Goal: Check status: Check status

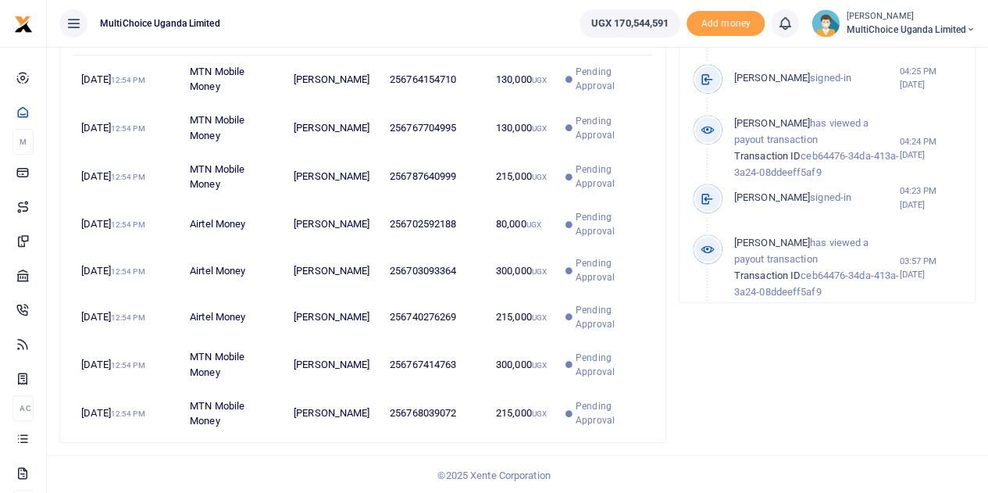
scroll to position [614, 0]
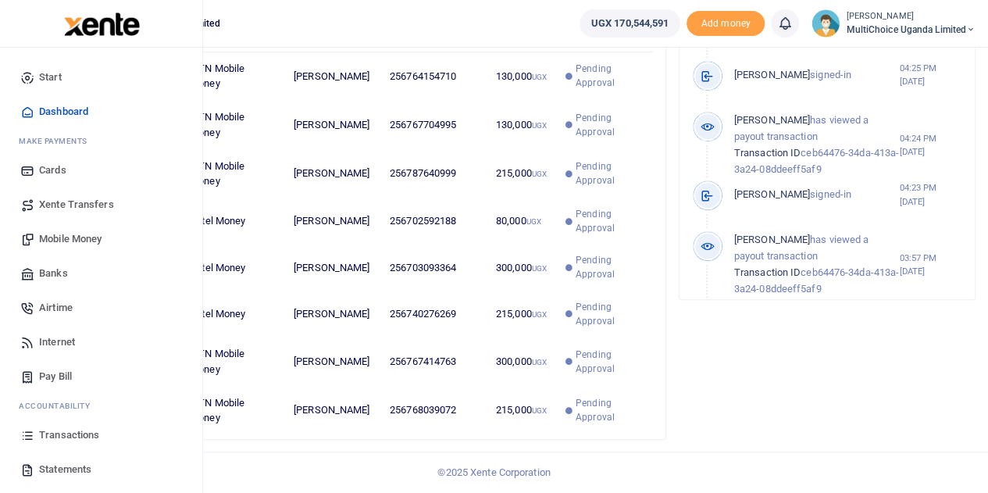
click at [80, 440] on span "Transactions" at bounding box center [69, 435] width 60 height 16
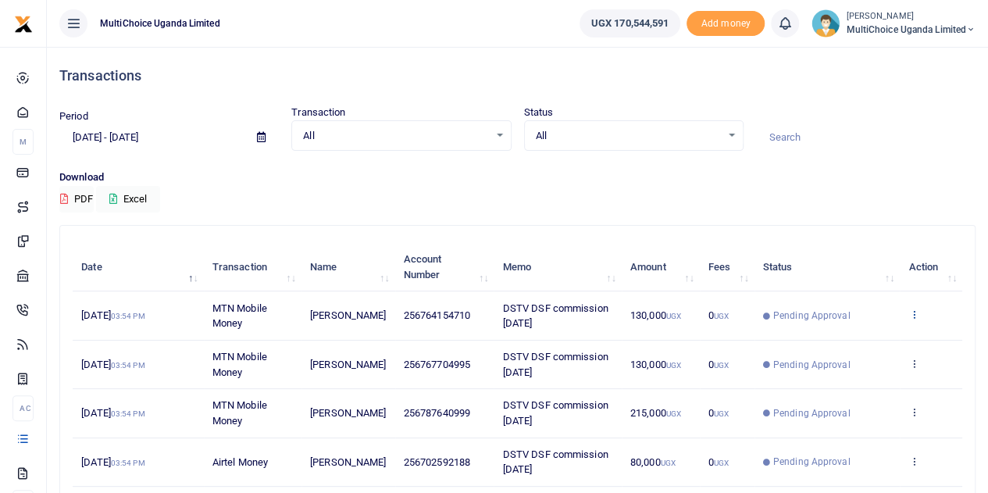
click at [915, 316] on icon at bounding box center [913, 313] width 10 height 11
click at [872, 336] on link "View details" at bounding box center [856, 341] width 123 height 22
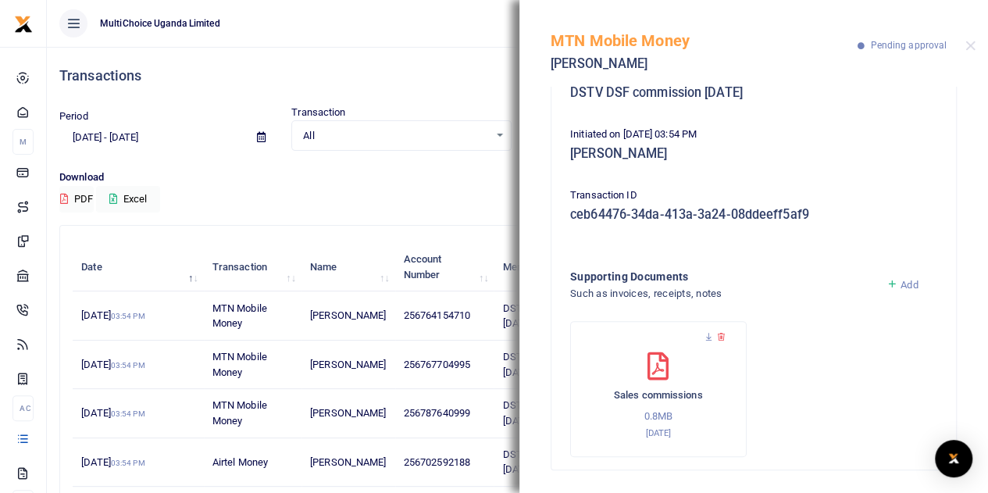
scroll to position [166, 0]
click at [965, 51] on div at bounding box center [970, 46] width 10 height 10
click at [945, 32] on div "MTN Mobile Money [PERSON_NAME] Pending approval" at bounding box center [753, 43] width 469 height 87
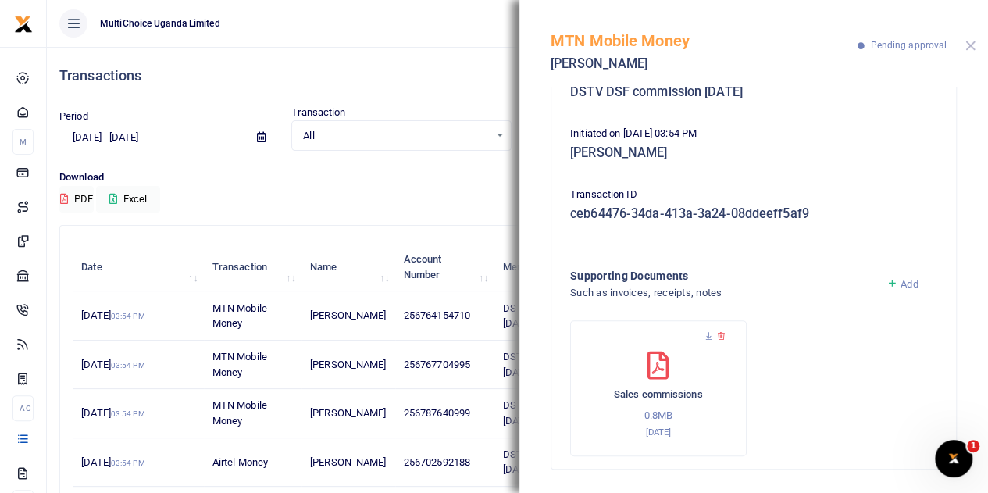
click at [970, 41] on button "Close" at bounding box center [970, 46] width 10 height 10
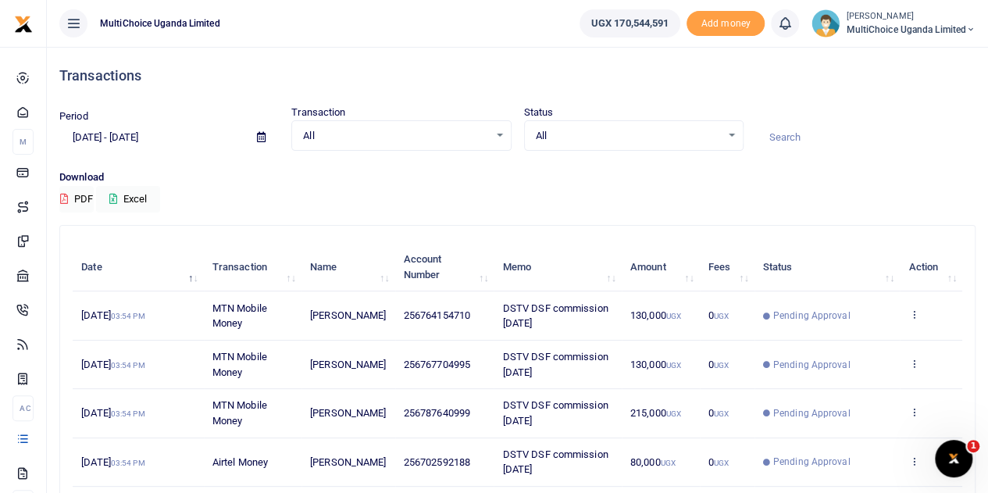
click at [970, 41] on ul "UGX 170,544,591 Add money Notifications 0 You have no new notification Switch a…" at bounding box center [777, 23] width 421 height 47
drag, startPoint x: 970, startPoint y: 41, endPoint x: 999, endPoint y: 9, distance: 43.7
click at [988, 9] on html "Start Dashboard M ake Payments Cards Xente Transfers Mobile Money Banks Airtime" at bounding box center [494, 443] width 988 height 886
click at [901, 148] on input at bounding box center [865, 137] width 219 height 27
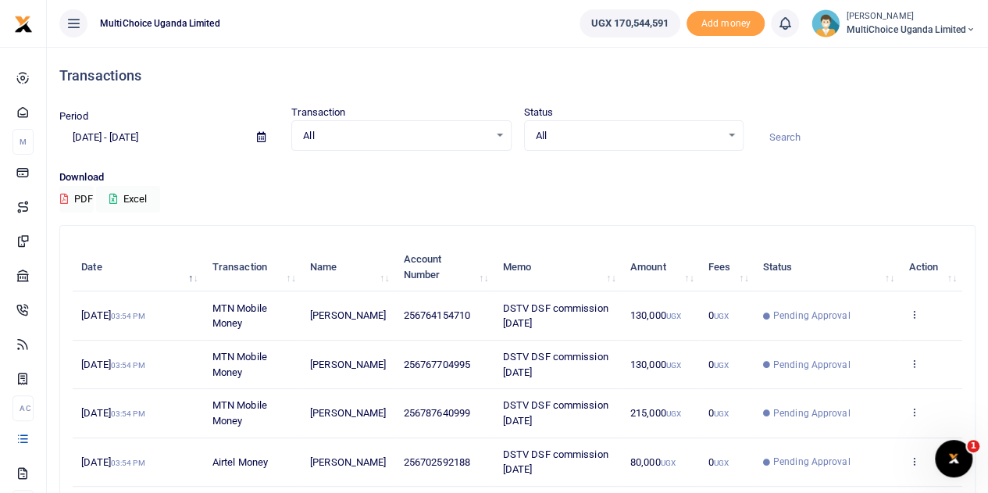
drag, startPoint x: 999, startPoint y: 9, endPoint x: 901, endPoint y: 148, distance: 170.5
click at [901, 148] on input at bounding box center [865, 137] width 219 height 27
